Goal: Go to known website: Access a specific website the user already knows

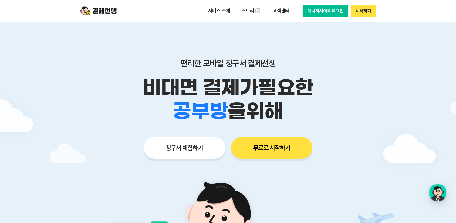
click at [329, 11] on button "매니저사이트 로그인" at bounding box center [326, 11] width 46 height 13
click at [329, 12] on button "매니저사이트 로그인" at bounding box center [326, 11] width 46 height 13
click at [323, 11] on button "매니저사이트 로그인" at bounding box center [326, 11] width 46 height 13
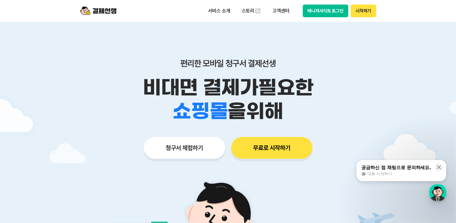
click at [328, 12] on button "매니저사이트 로그인" at bounding box center [326, 11] width 46 height 13
click at [441, 168] on icon at bounding box center [439, 168] width 6 height 6
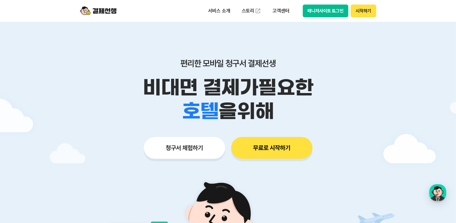
click at [365, 14] on button "시작하기" at bounding box center [363, 11] width 25 height 13
click at [317, 12] on button "매니저사이트 로그인" at bounding box center [326, 11] width 46 height 13
click at [362, 13] on button "시작하기" at bounding box center [363, 11] width 25 height 13
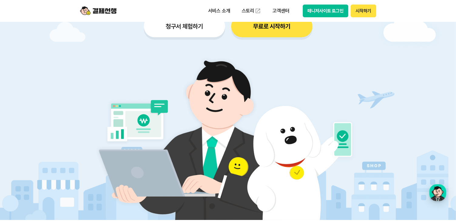
scroll to position [121, 0]
click at [331, 12] on button "매니저사이트 로그인" at bounding box center [326, 11] width 46 height 13
